Goal: Find specific page/section: Find specific page/section

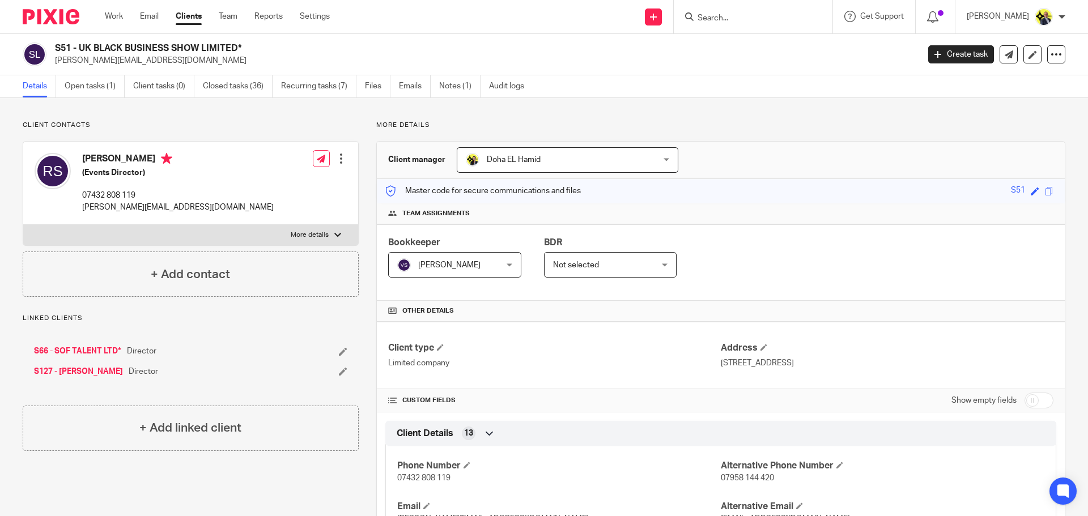
click at [721, 21] on input "Search" at bounding box center [747, 19] width 102 height 10
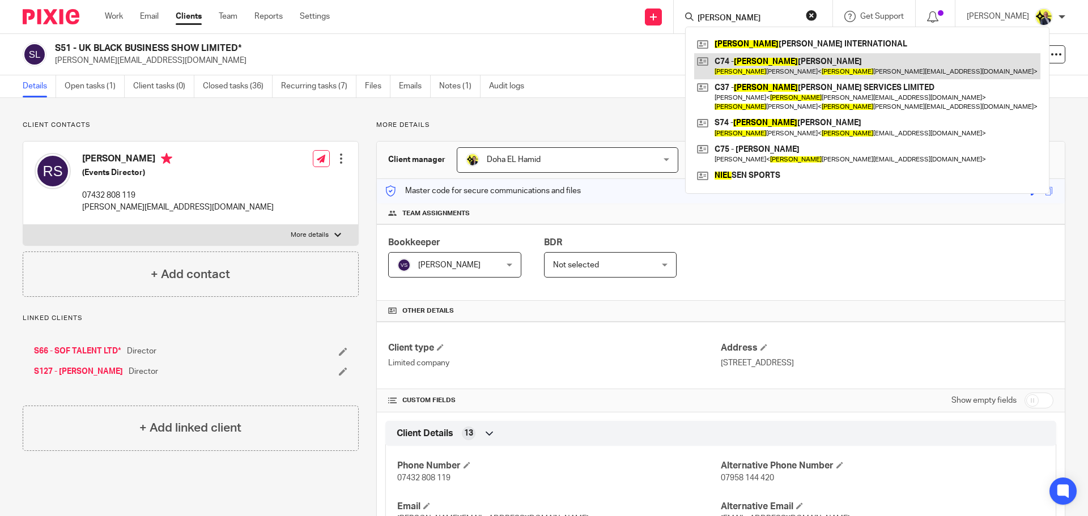
type input "nigel"
click at [762, 67] on link at bounding box center [867, 66] width 346 height 26
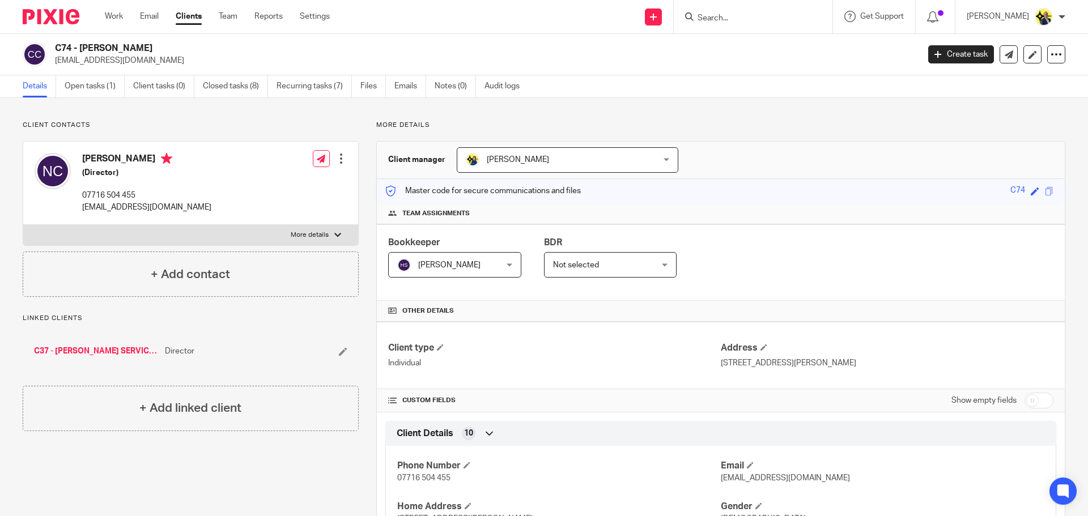
drag, startPoint x: 150, startPoint y: 46, endPoint x: 56, endPoint y: 49, distance: 94.7
click at [56, 49] on h2 "C74 - [PERSON_NAME]" at bounding box center [397, 48] width 685 height 12
copy h2 "C74 - [PERSON_NAME]"
